Goal: Information Seeking & Learning: Find specific page/section

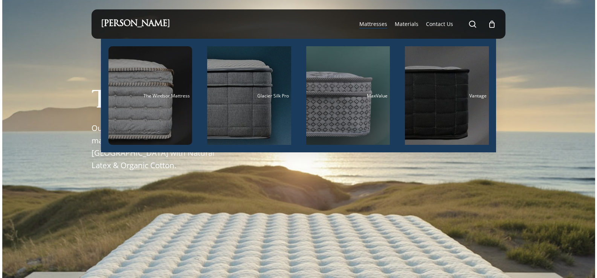
click at [384, 23] on span "Mattresses" at bounding box center [373, 23] width 28 height 7
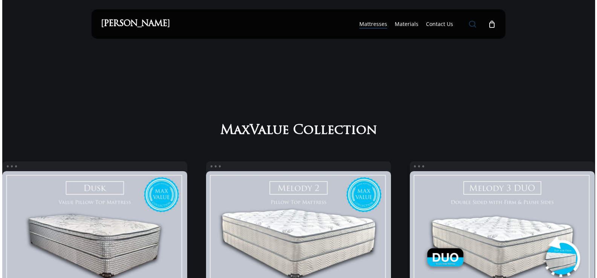
click at [473, 22] on span "Main Menu" at bounding box center [473, 24] width 8 height 8
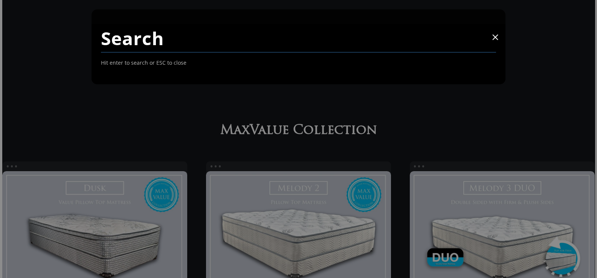
click at [171, 44] on input "Search" at bounding box center [299, 38] width 396 height 29
paste input "Plush Memory Rest Pillow top"
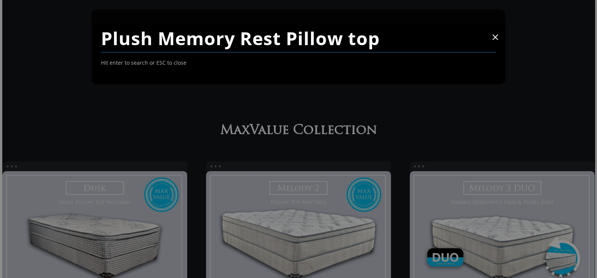
type input "Plush Memory Rest Pillow top"
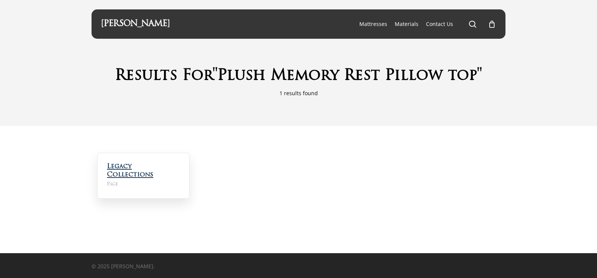
click at [133, 166] on link "Legacy Collections" at bounding box center [130, 170] width 46 height 15
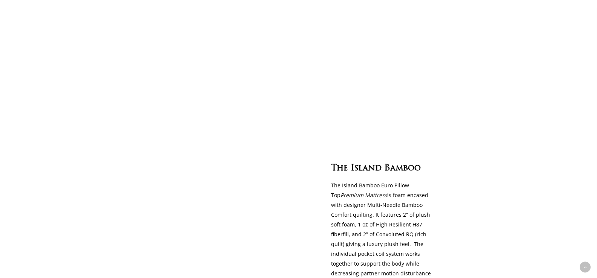
scroll to position [700, 0]
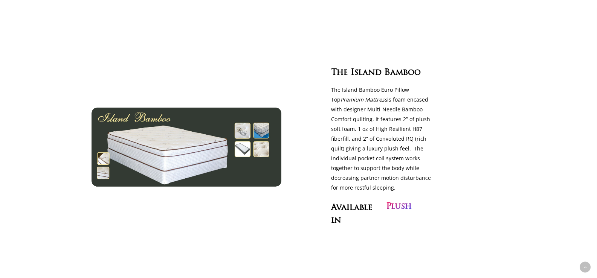
click at [389, 126] on p "The Island Bamboo Euro Pillow Top Premium Mattress is foam encased with designe…" at bounding box center [384, 139] width 106 height 108
click at [382, 81] on div "The Island Bamboo" at bounding box center [390, 74] width 121 height 16
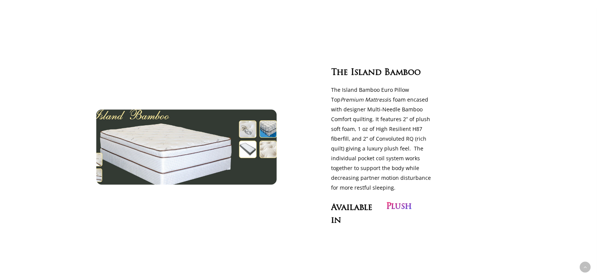
click at [246, 147] on img at bounding box center [186, 147] width 208 height 86
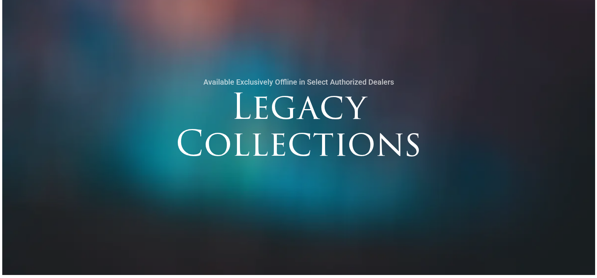
scroll to position [0, 0]
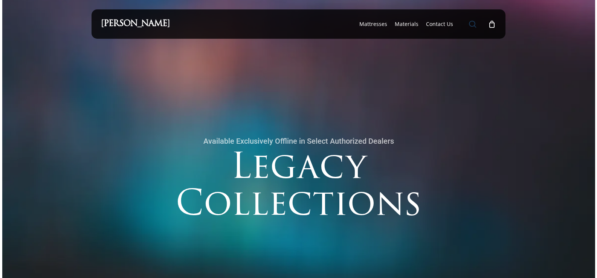
click at [475, 24] on span "Main Menu" at bounding box center [473, 24] width 8 height 8
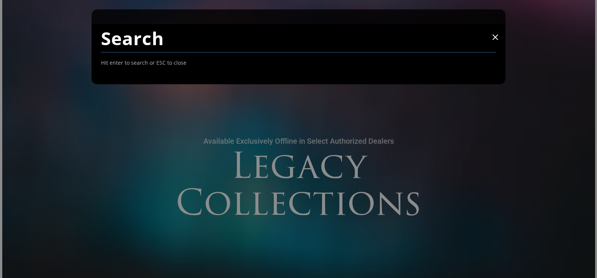
paste input "Plush Memory Rest Pillow top"
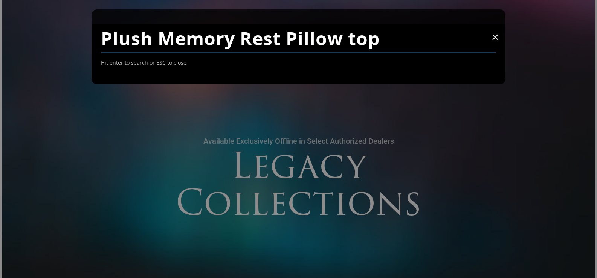
type input "Plush Memory Rest Pillow top"
